Goal: Check status: Check status

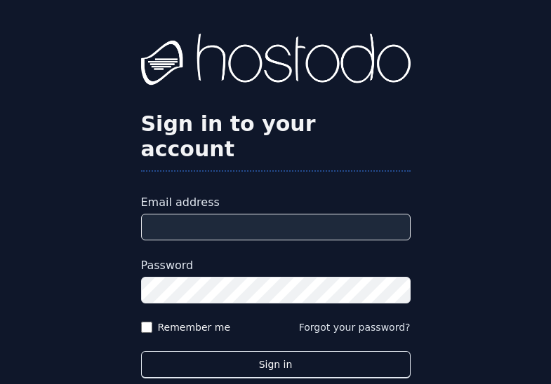
click at [131, 84] on div "Sign in to your account Email address Password Remember me Forgot your password…" at bounding box center [275, 228] width 551 height 457
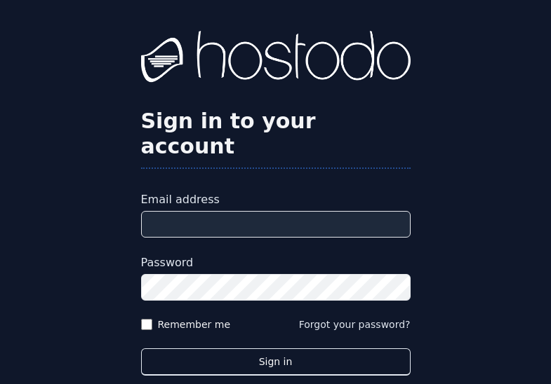
scroll to position [47, 0]
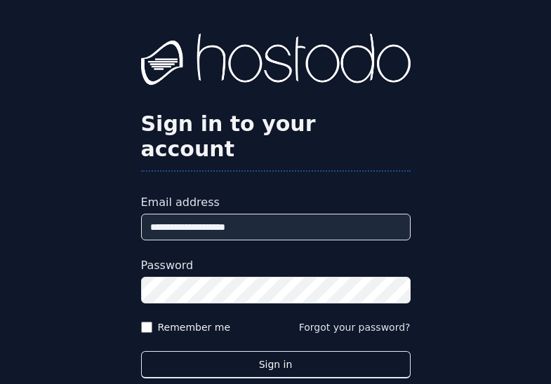
type input "**********"
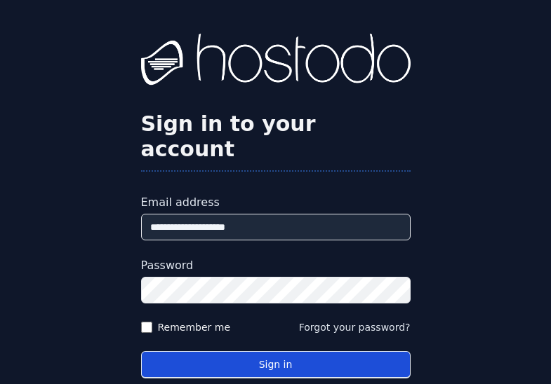
drag, startPoint x: 251, startPoint y: 352, endPoint x: 255, endPoint y: 335, distance: 16.5
click at [251, 352] on button "Sign in" at bounding box center [275, 365] width 269 height 27
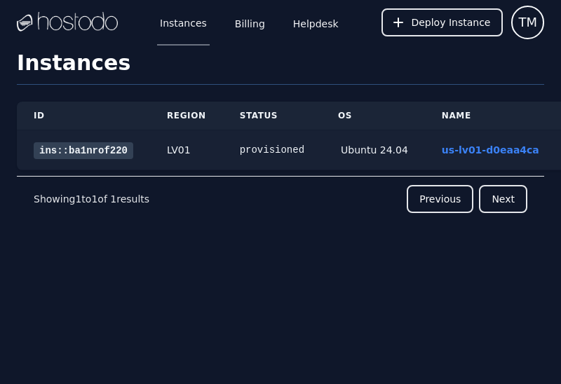
click at [132, 152] on link "ins::ba1nrof220" at bounding box center [84, 150] width 100 height 17
